Goal: Task Accomplishment & Management: Manage account settings

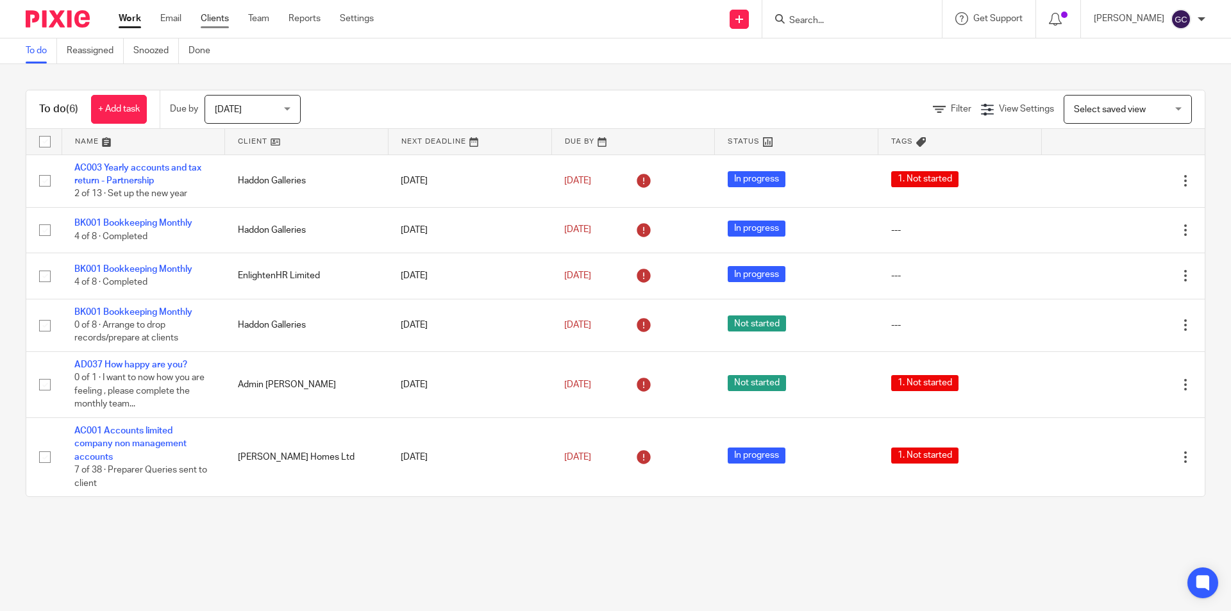
click at [210, 17] on link "Clients" at bounding box center [215, 18] width 28 height 13
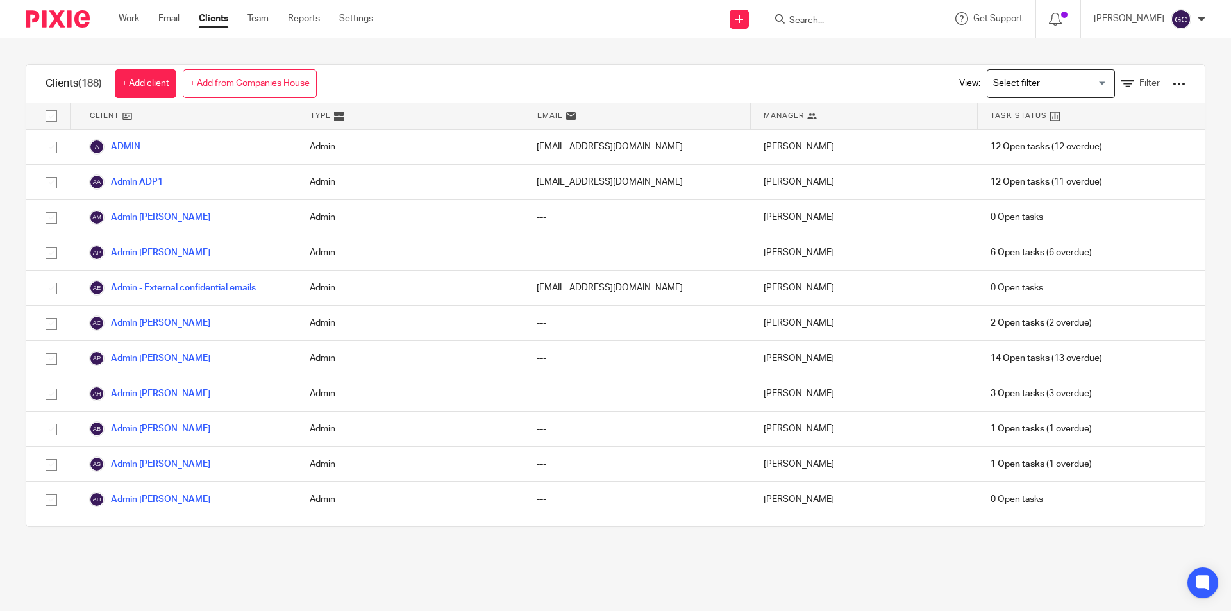
click at [825, 12] on form at bounding box center [856, 19] width 137 height 16
click at [896, 13] on form at bounding box center [856, 19] width 137 height 16
click at [803, 11] on form at bounding box center [856, 19] width 137 height 16
click at [821, 23] on input "Search" at bounding box center [845, 21] width 115 height 12
type input "vintage"
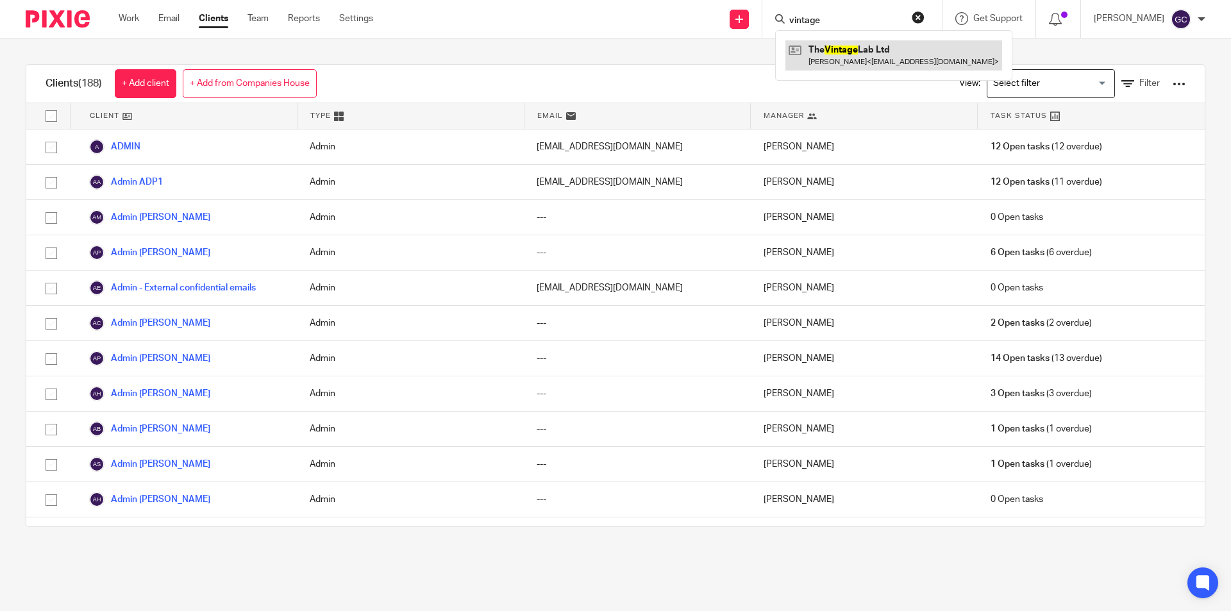
click at [870, 49] on link at bounding box center [893, 54] width 217 height 29
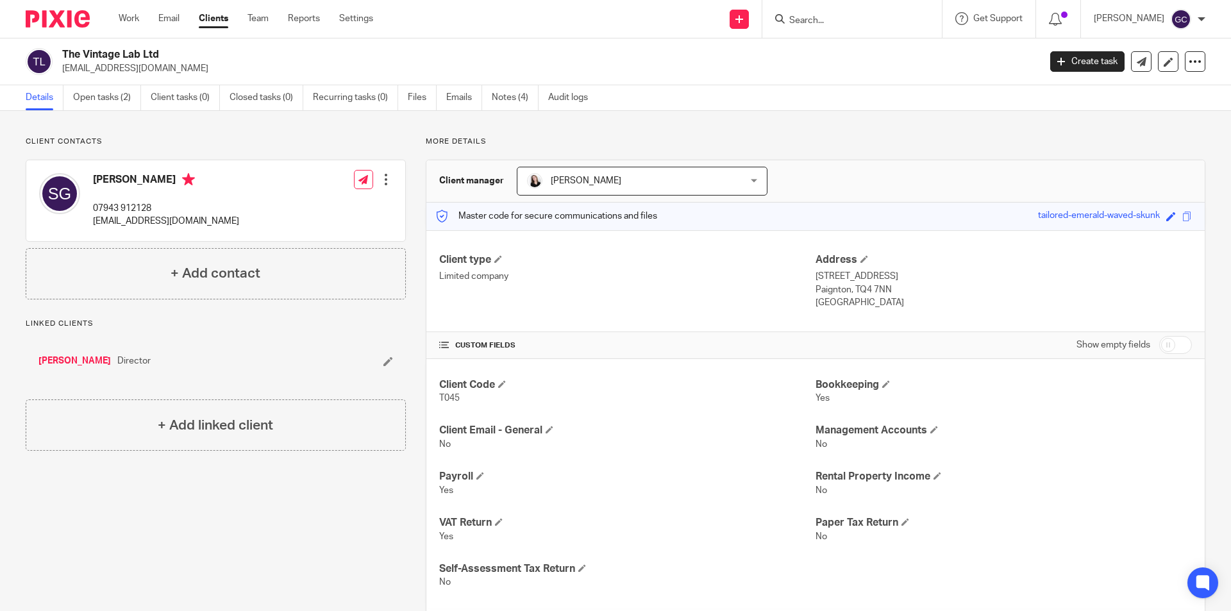
click at [135, 174] on h4 "[PERSON_NAME]" at bounding box center [166, 181] width 146 height 16
click at [383, 177] on div at bounding box center [386, 179] width 13 height 13
click at [313, 205] on link "Edit contact" at bounding box center [325, 208] width 122 height 19
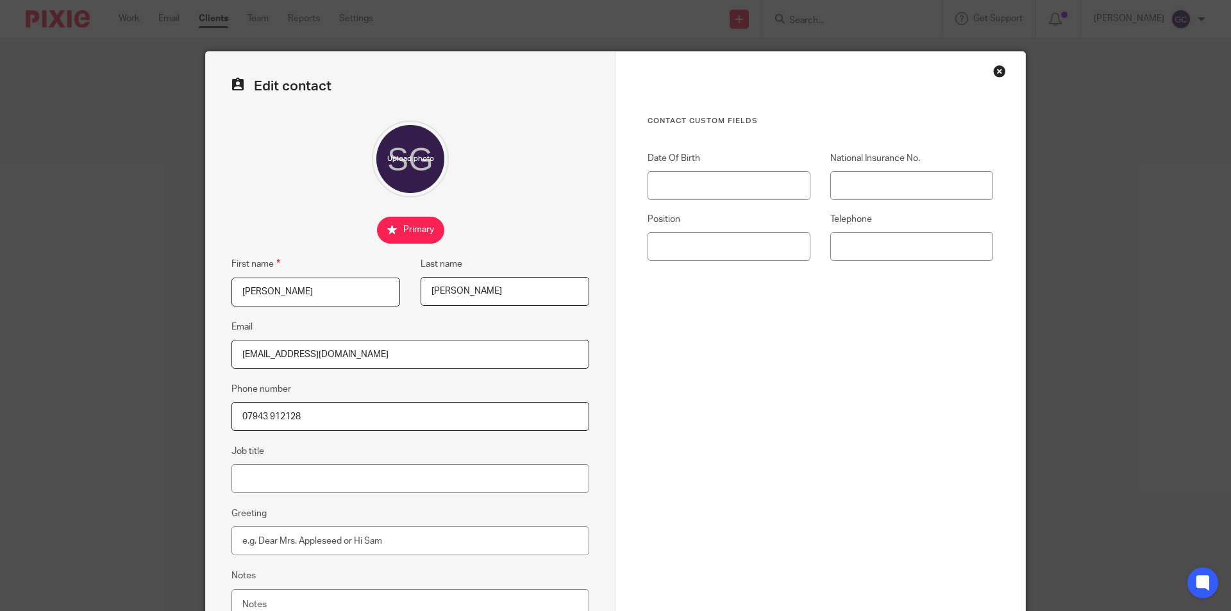
scroll to position [115, 0]
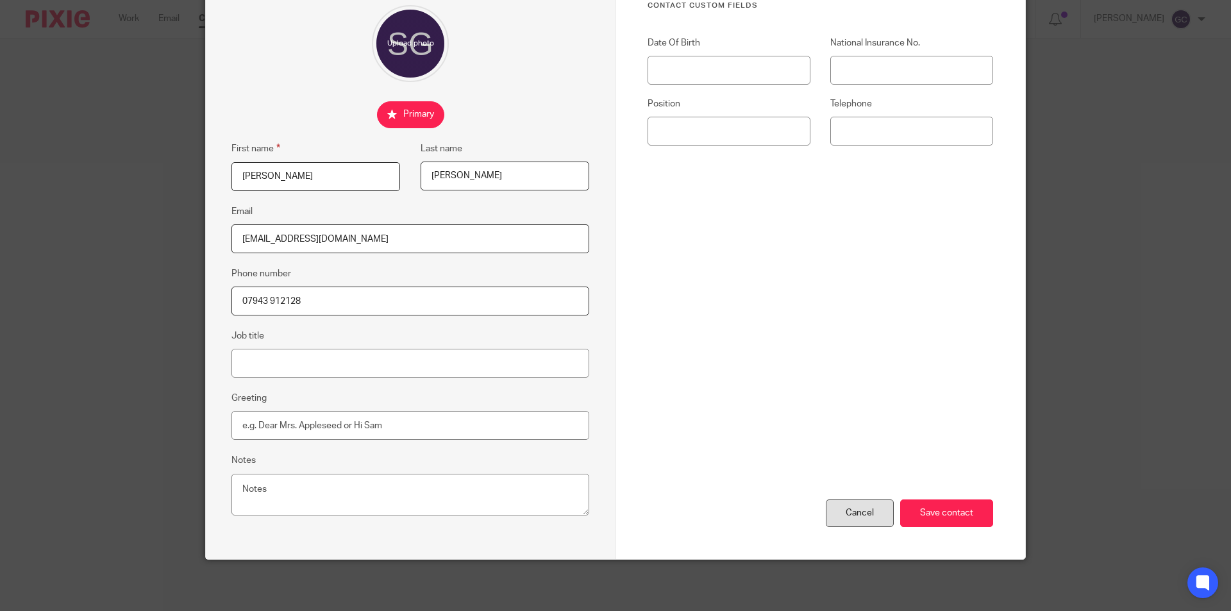
click at [865, 517] on div "Cancel" at bounding box center [860, 513] width 68 height 28
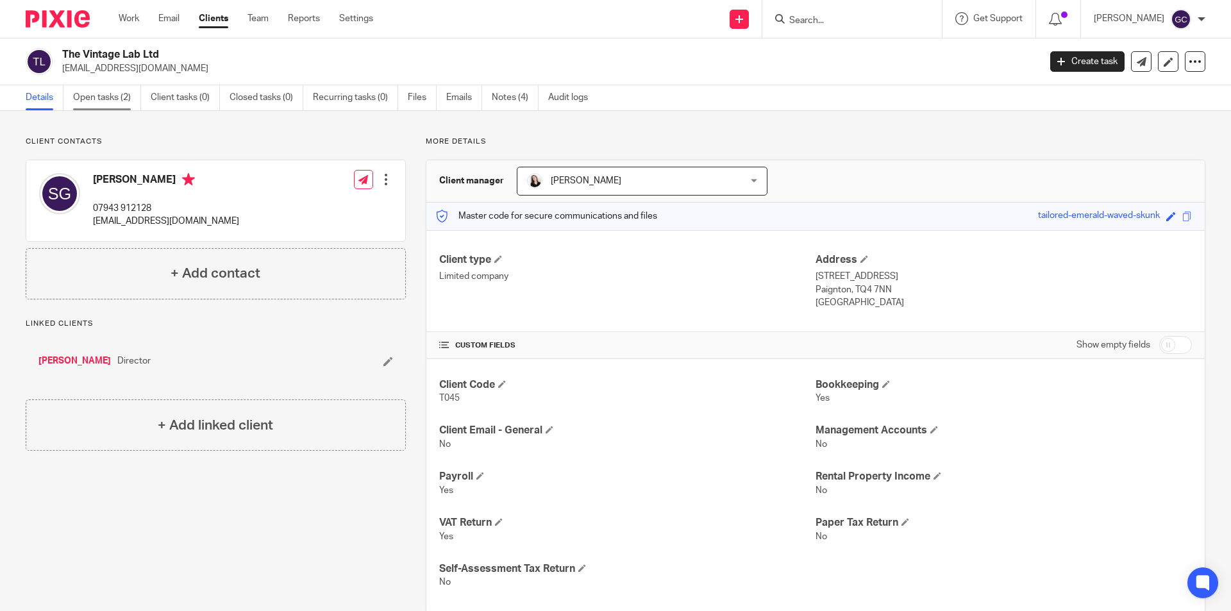
click at [113, 97] on link "Open tasks (2)" at bounding box center [107, 97] width 68 height 25
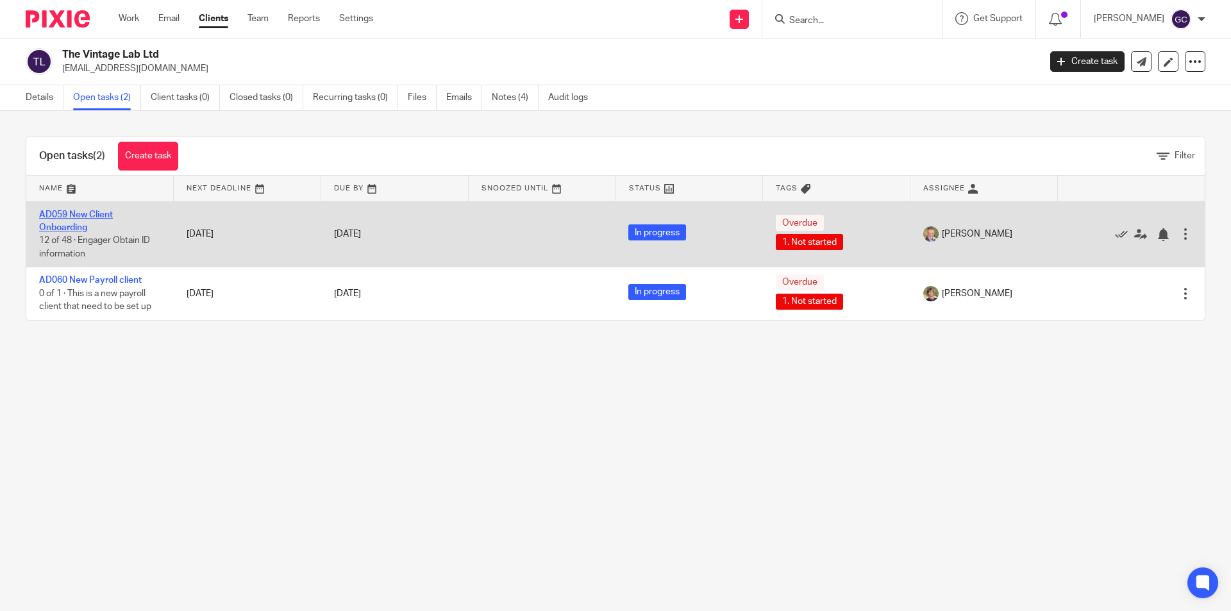
click at [79, 222] on link "AD059 New Client Onboarding" at bounding box center [76, 221] width 74 height 22
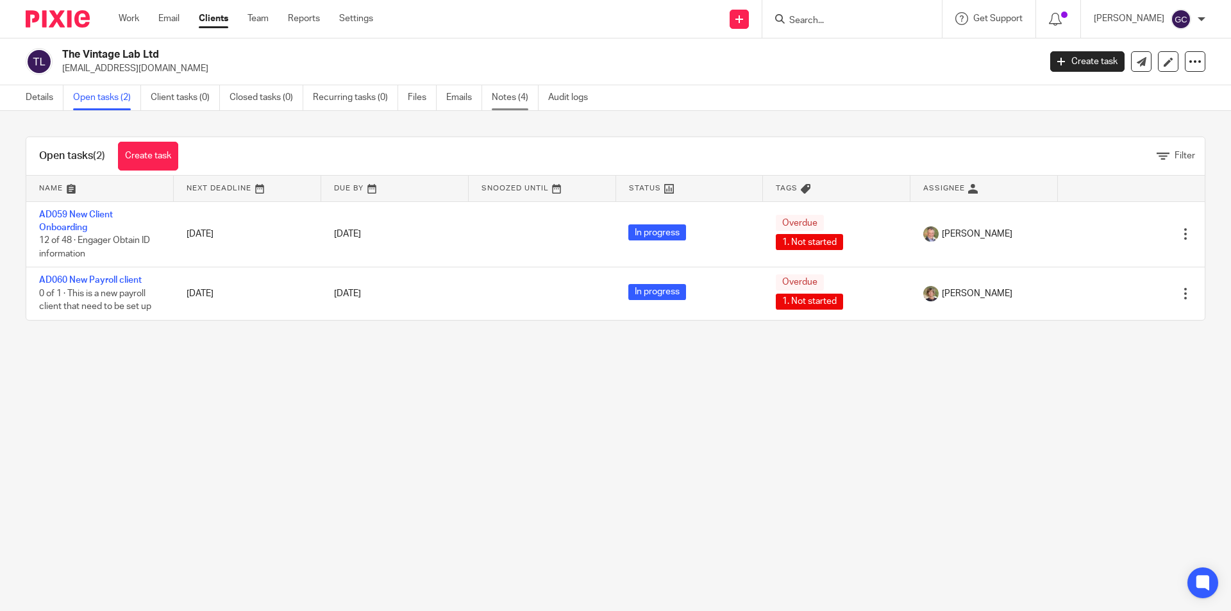
click at [510, 99] on link "Notes (4)" at bounding box center [515, 97] width 47 height 25
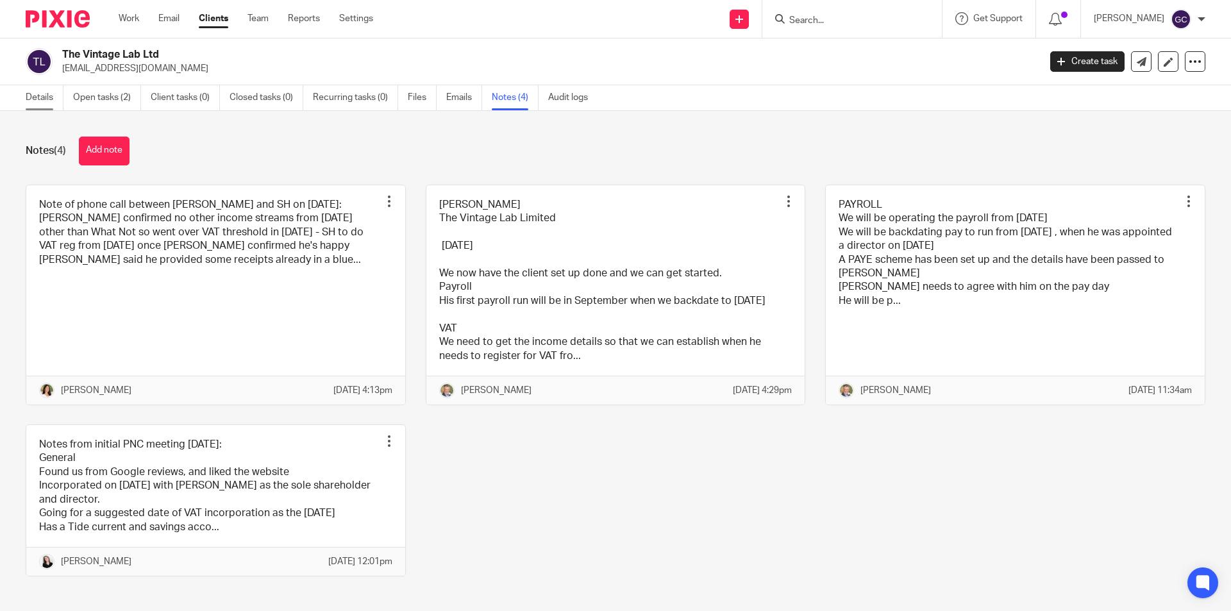
click at [40, 88] on link "Details" at bounding box center [45, 97] width 38 height 25
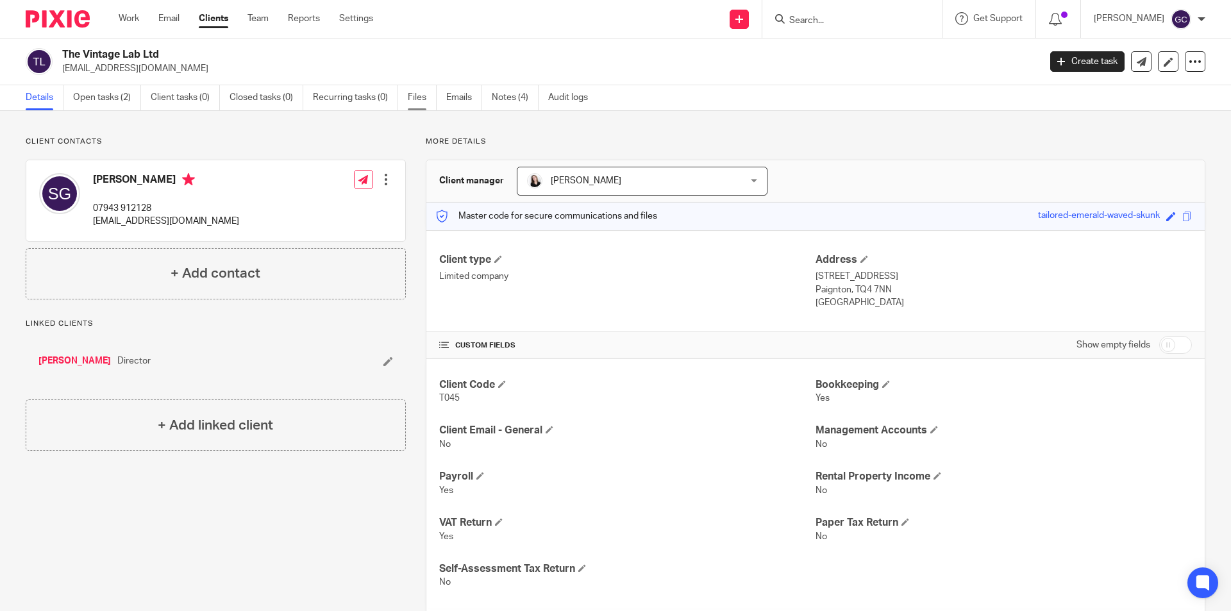
click at [421, 100] on link "Files" at bounding box center [422, 97] width 29 height 25
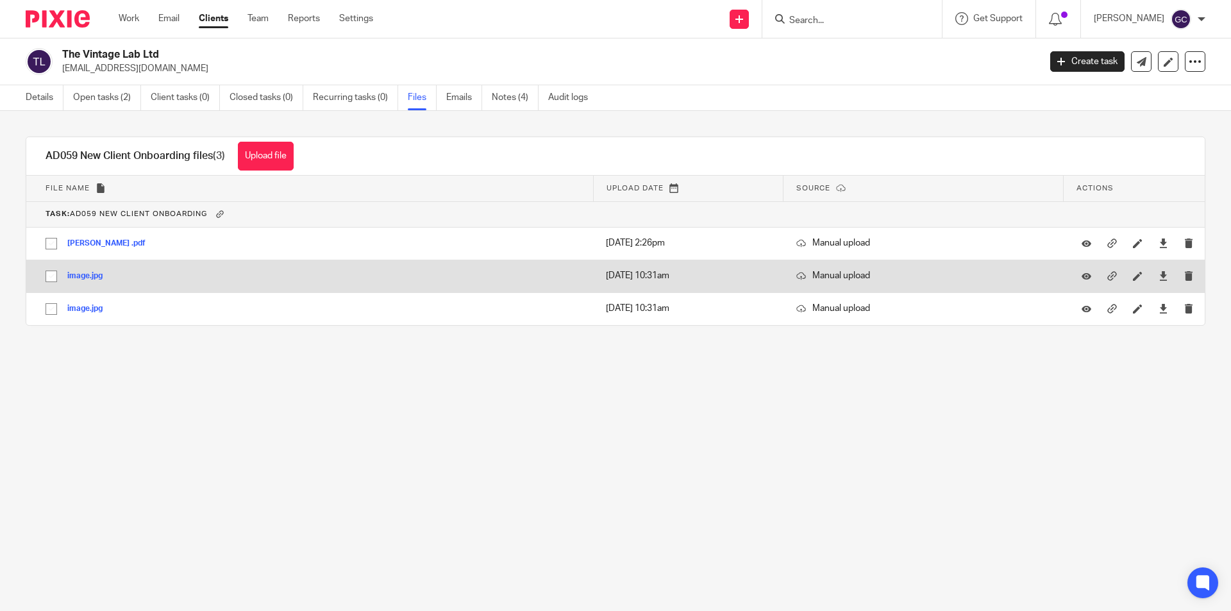
click at [99, 278] on button "image.jpg" at bounding box center [89, 276] width 45 height 9
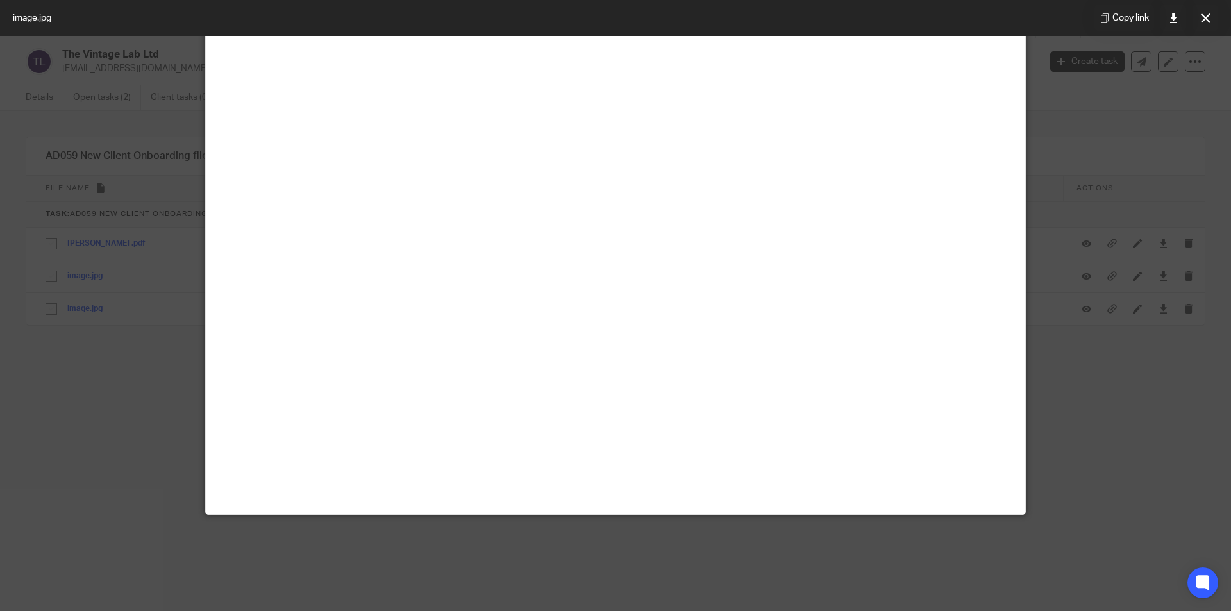
scroll to position [355, 0]
click at [1207, 18] on icon at bounding box center [1206, 18] width 10 height 10
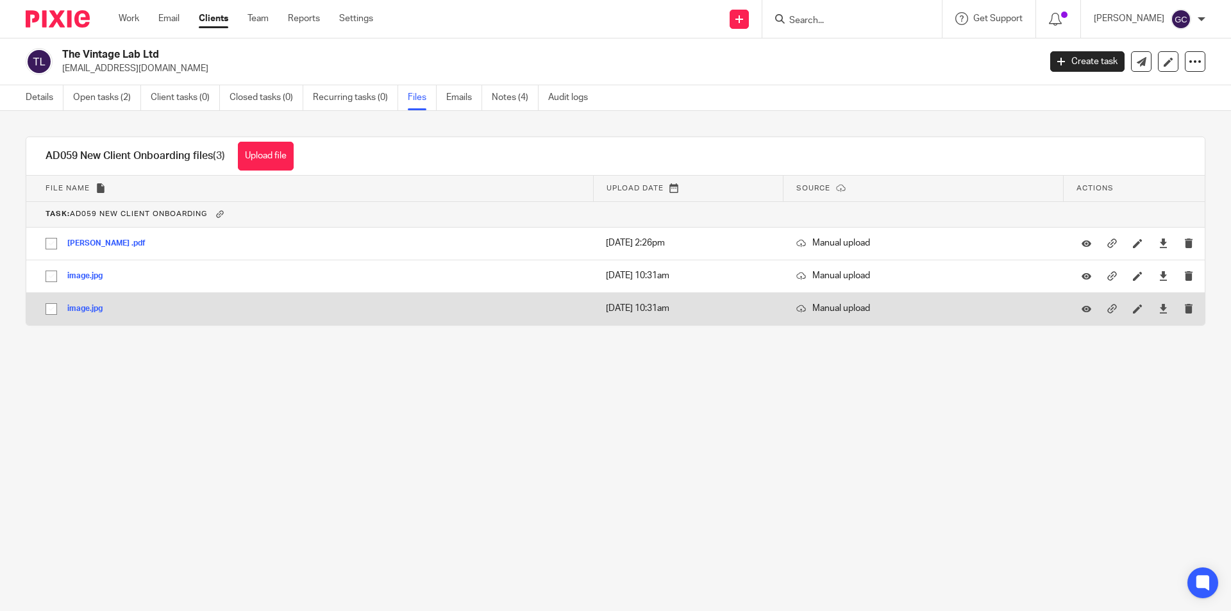
click at [81, 309] on button "image.jpg" at bounding box center [89, 309] width 45 height 9
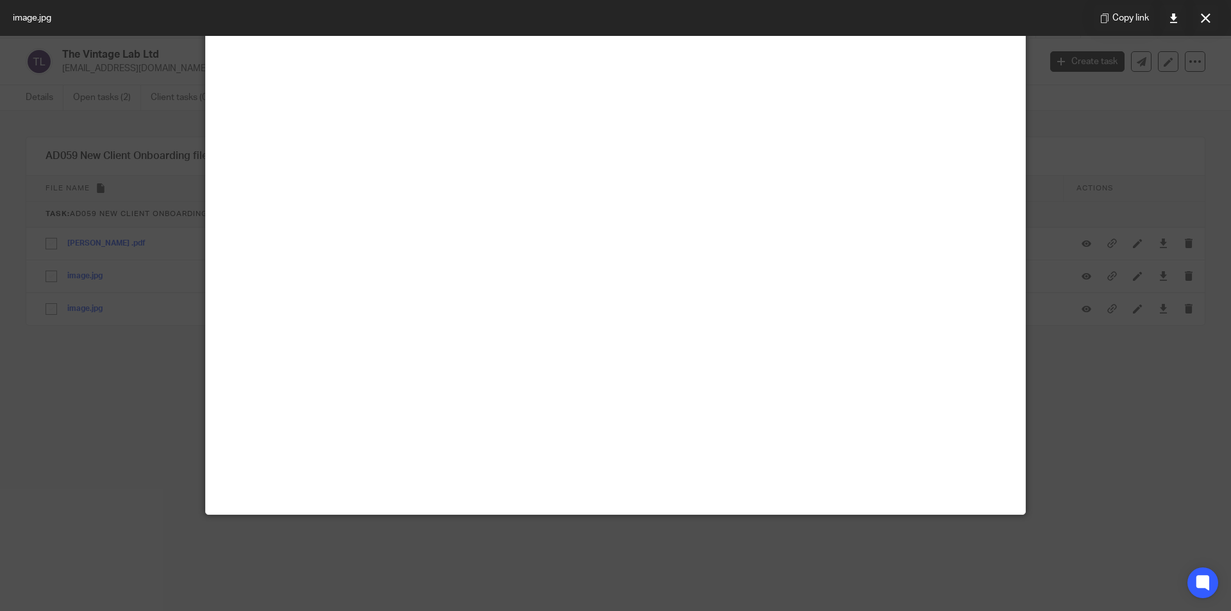
scroll to position [449, 0]
click at [1210, 18] on icon at bounding box center [1206, 18] width 10 height 10
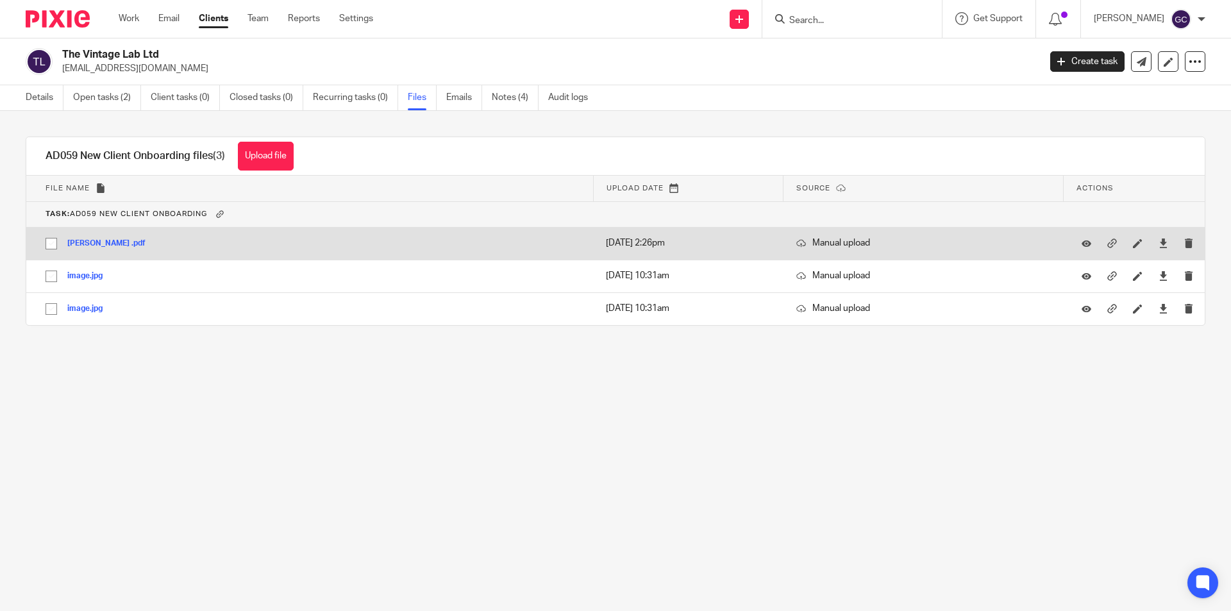
click at [108, 244] on button "Andrew price .pdf" at bounding box center [111, 243] width 88 height 9
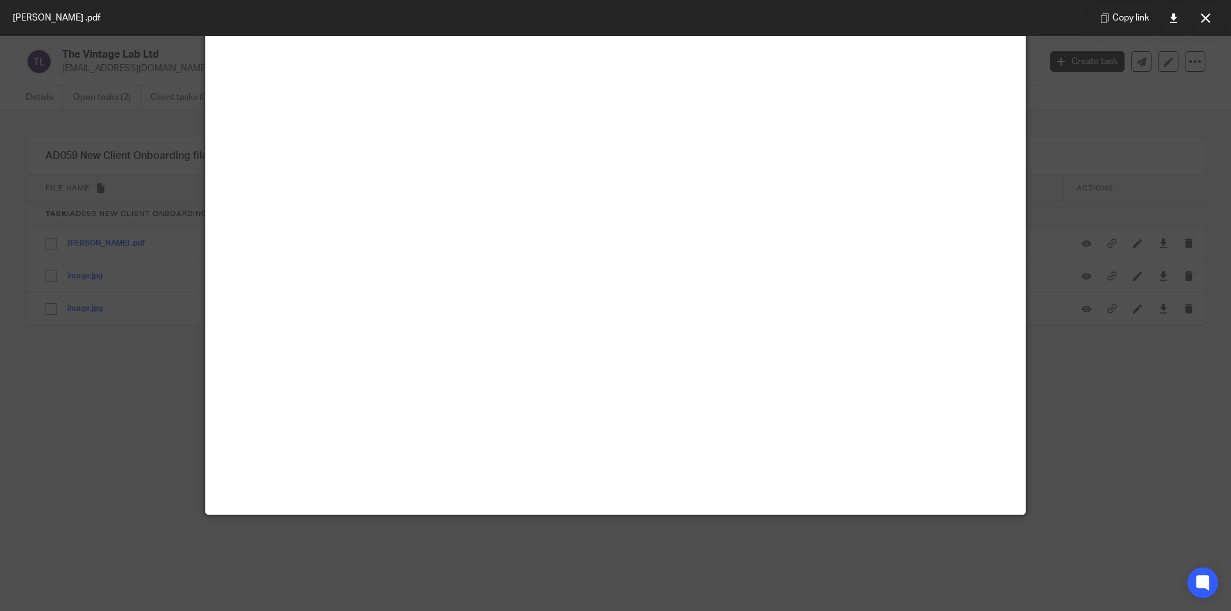
scroll to position [0, 0]
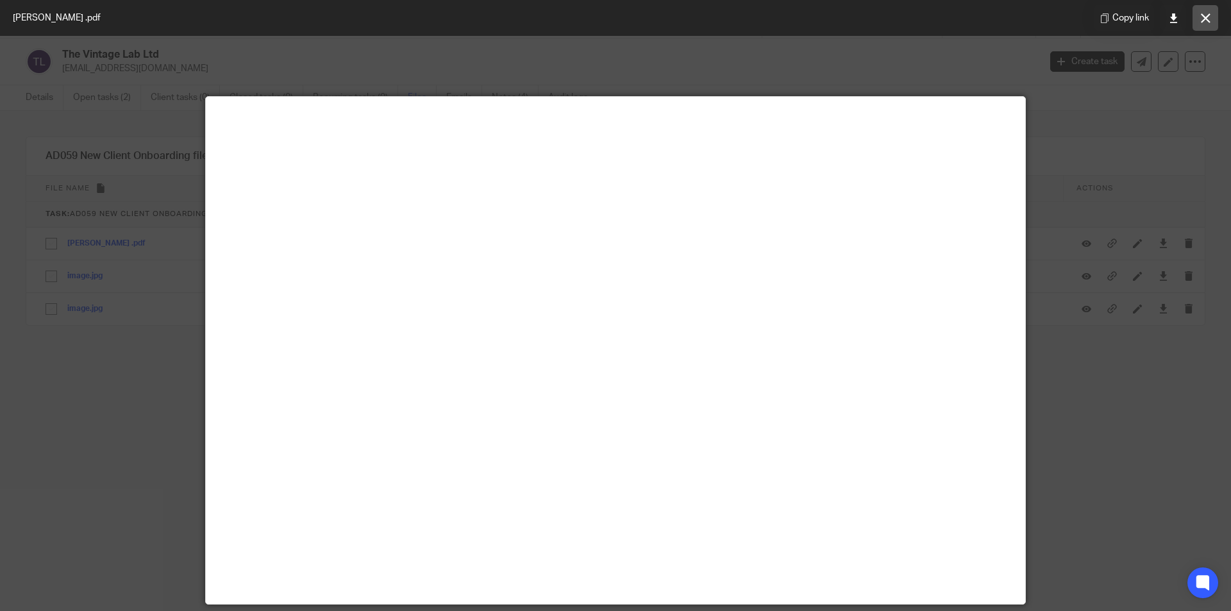
click at [1207, 12] on button at bounding box center [1205, 18] width 26 height 26
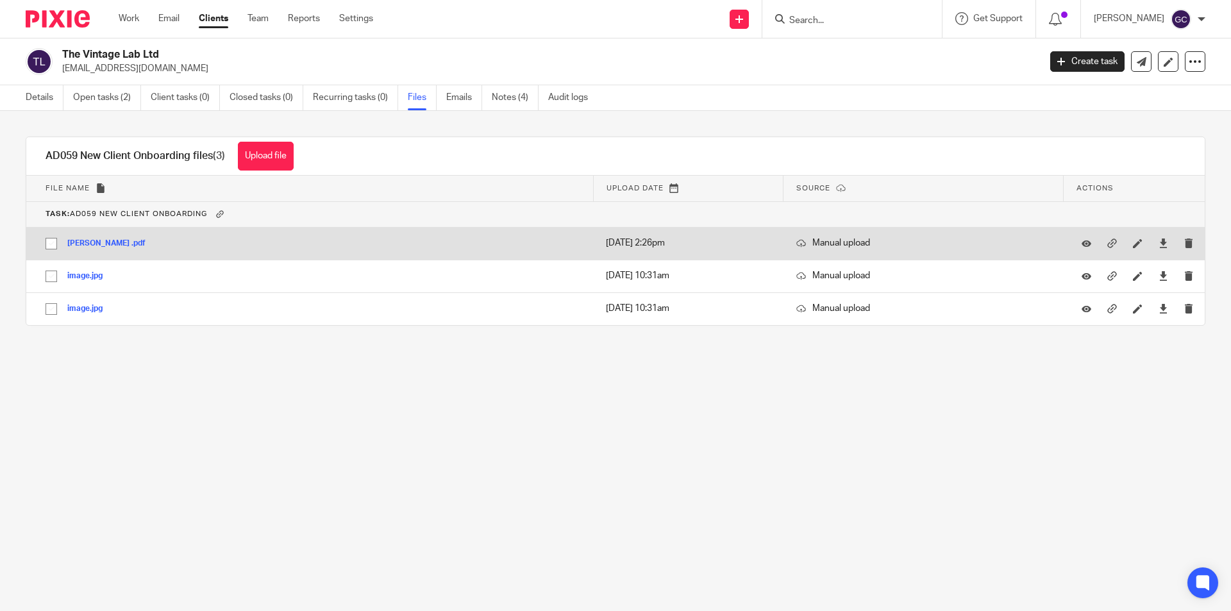
click at [89, 242] on button "Andrew price .pdf" at bounding box center [111, 243] width 88 height 9
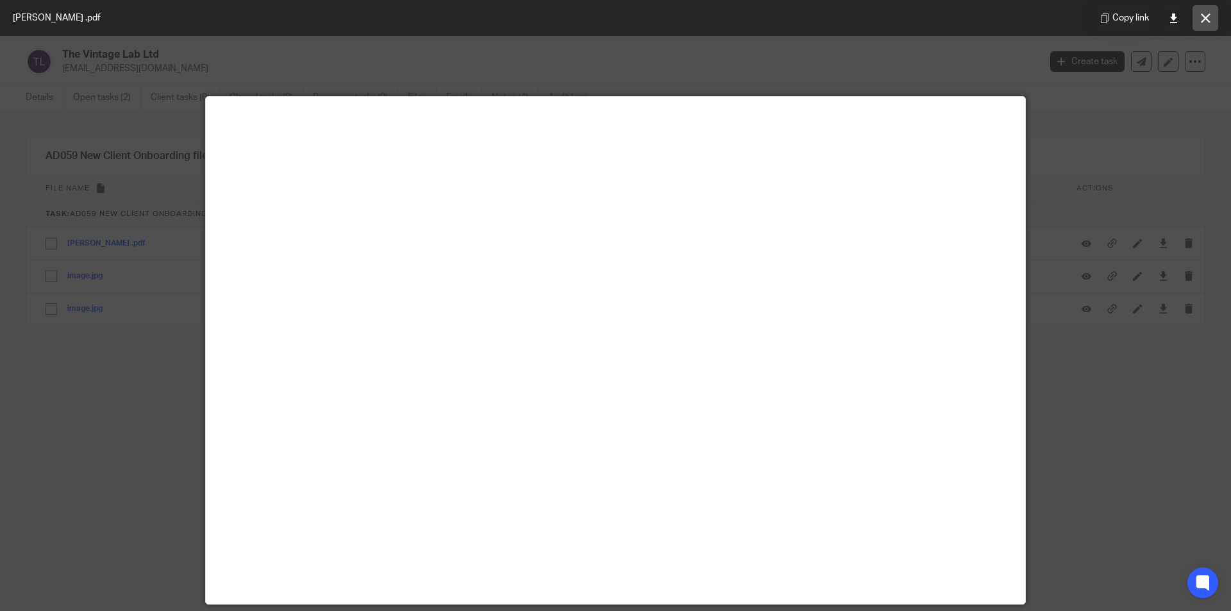
click at [1207, 18] on icon at bounding box center [1206, 18] width 10 height 10
